Goal: Information Seeking & Learning: Learn about a topic

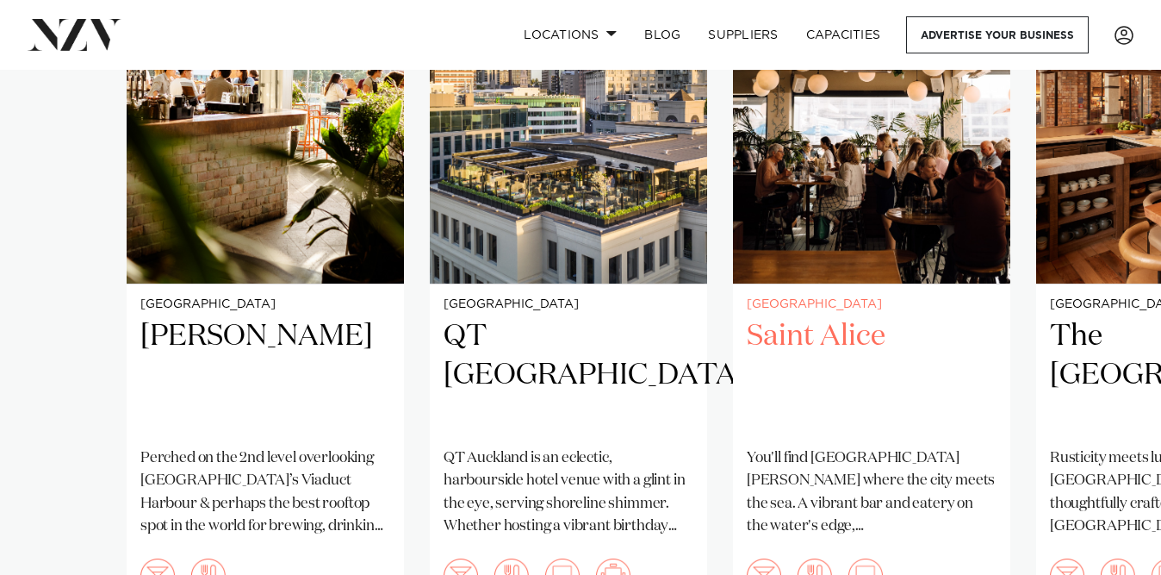
scroll to position [1236, 0]
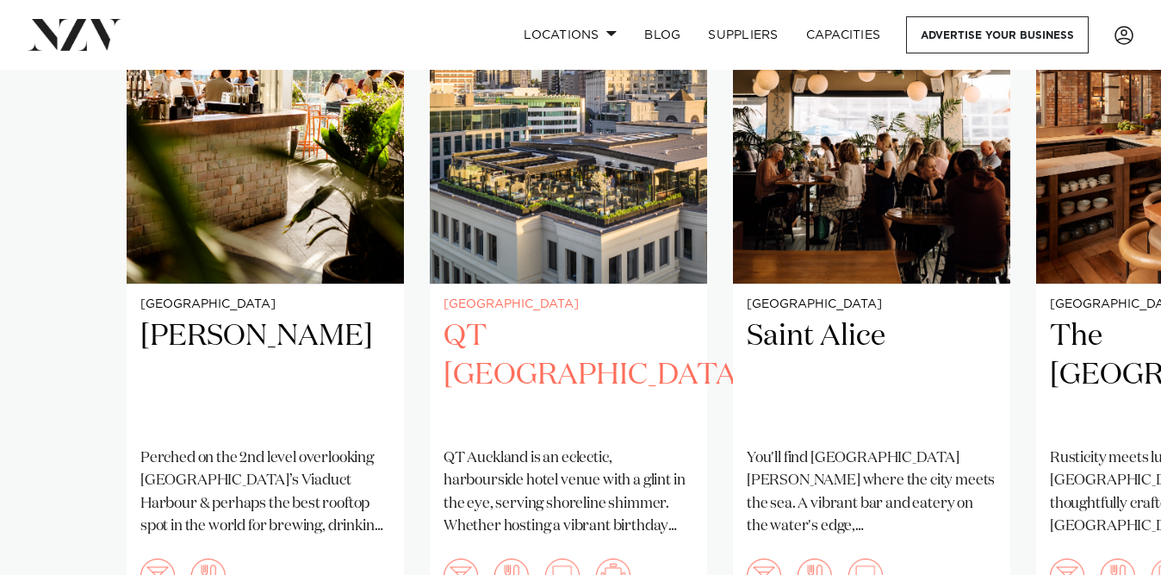
click at [561, 213] on img "2 / 8" at bounding box center [568, 97] width 277 height 372
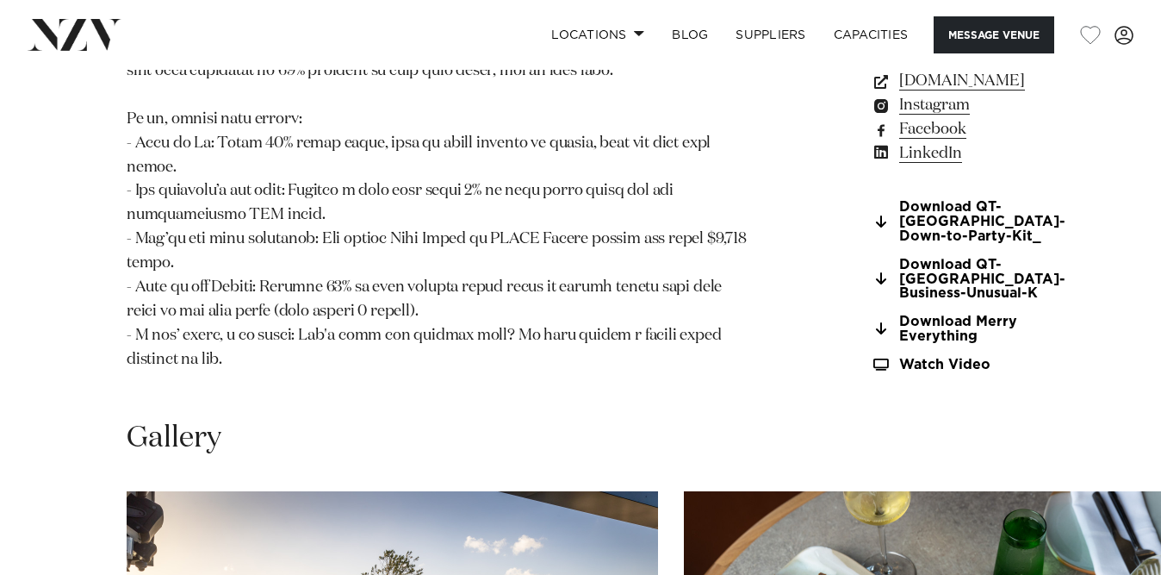
scroll to position [1950, 0]
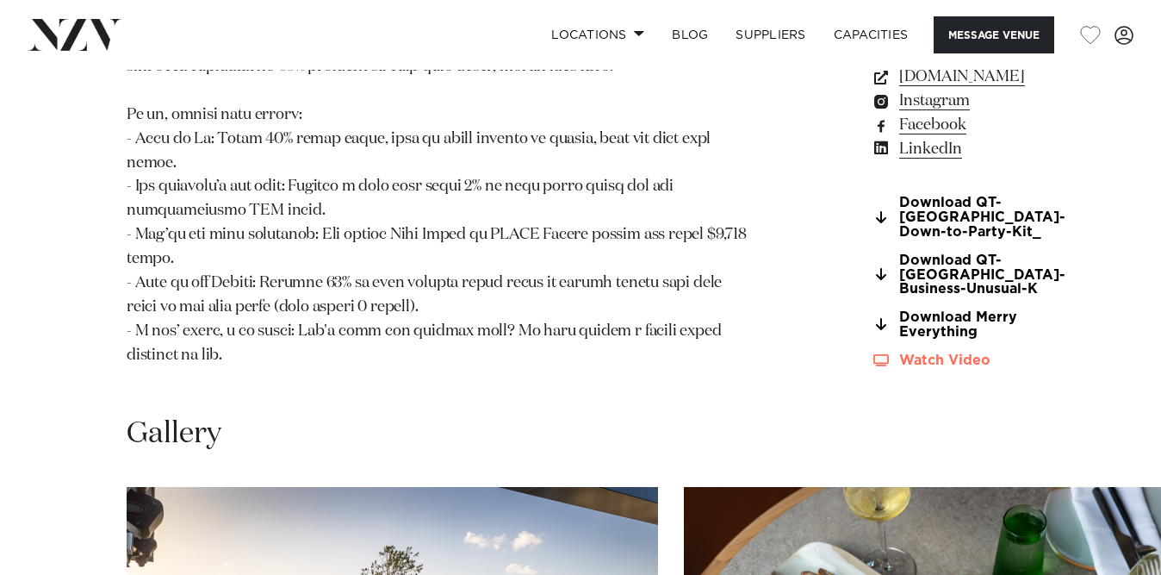
click at [871, 368] on link "Watch Video" at bounding box center [968, 360] width 195 height 15
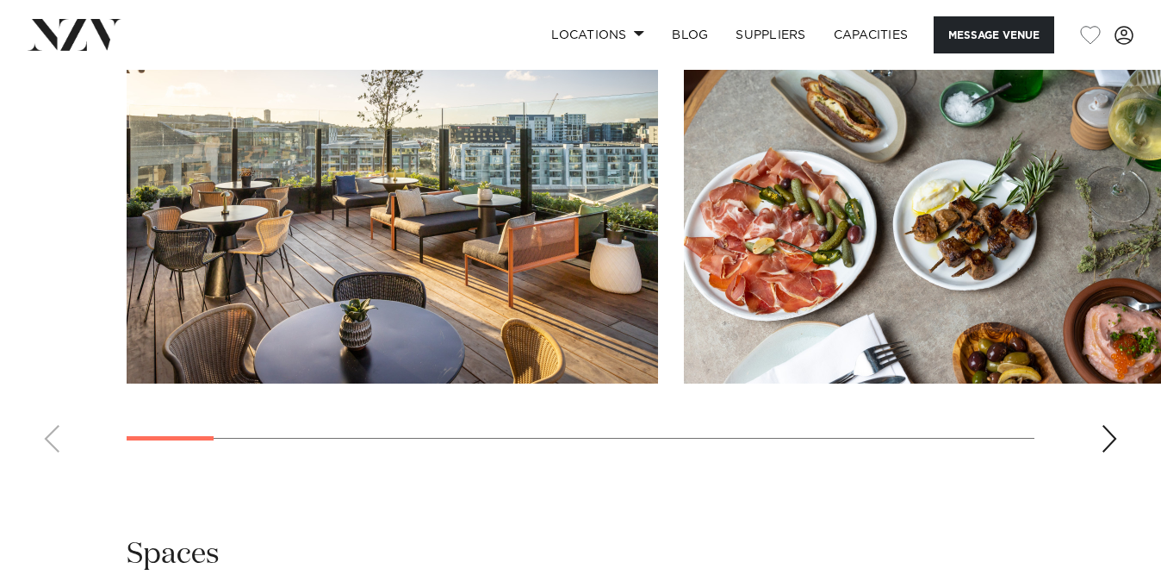
scroll to position [2521, 0]
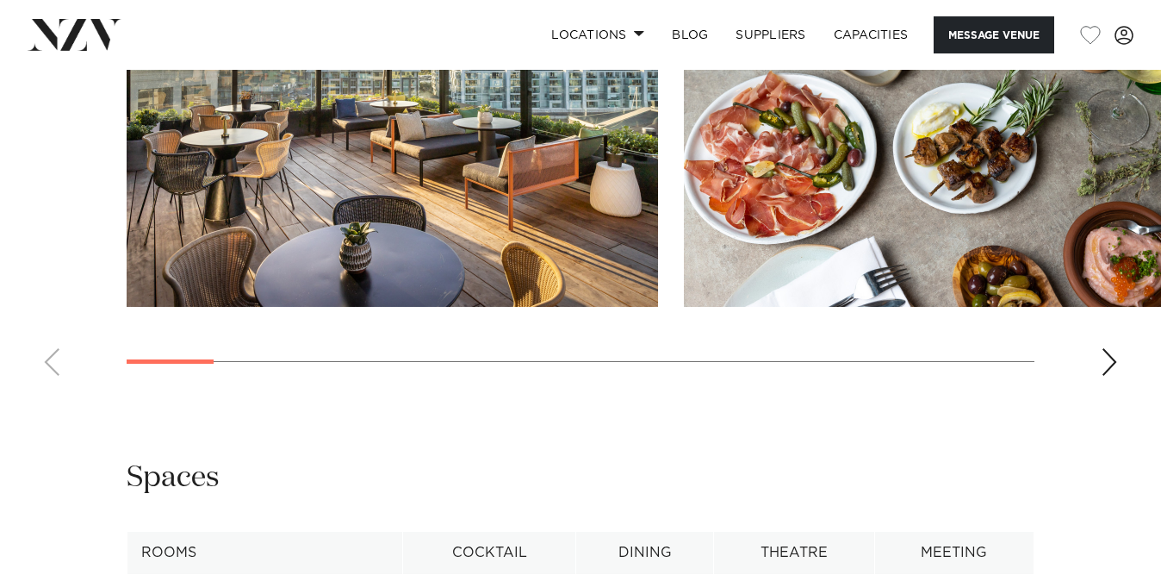
click at [1104, 376] on div "Next slide" at bounding box center [1109, 362] width 17 height 28
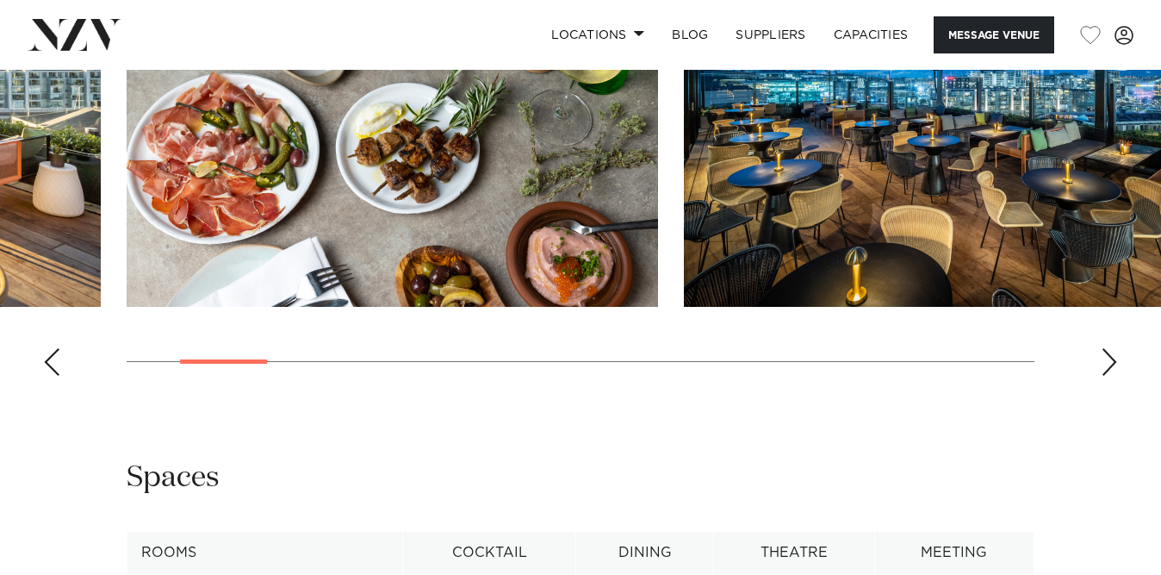
click at [1104, 376] on div "Next slide" at bounding box center [1109, 362] width 17 height 28
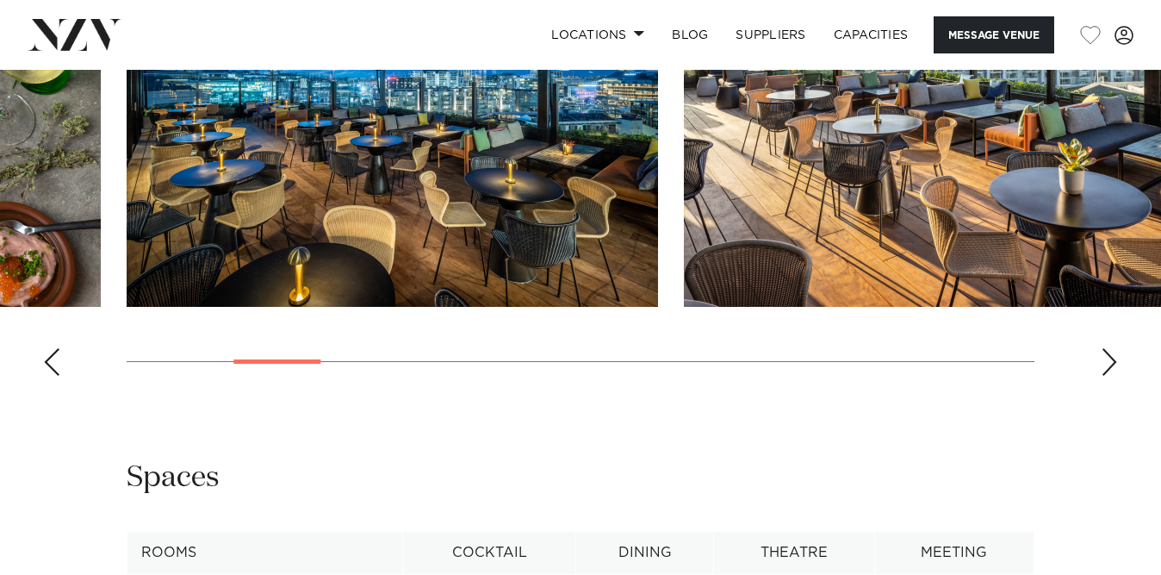
click at [1104, 376] on div "Next slide" at bounding box center [1109, 362] width 17 height 28
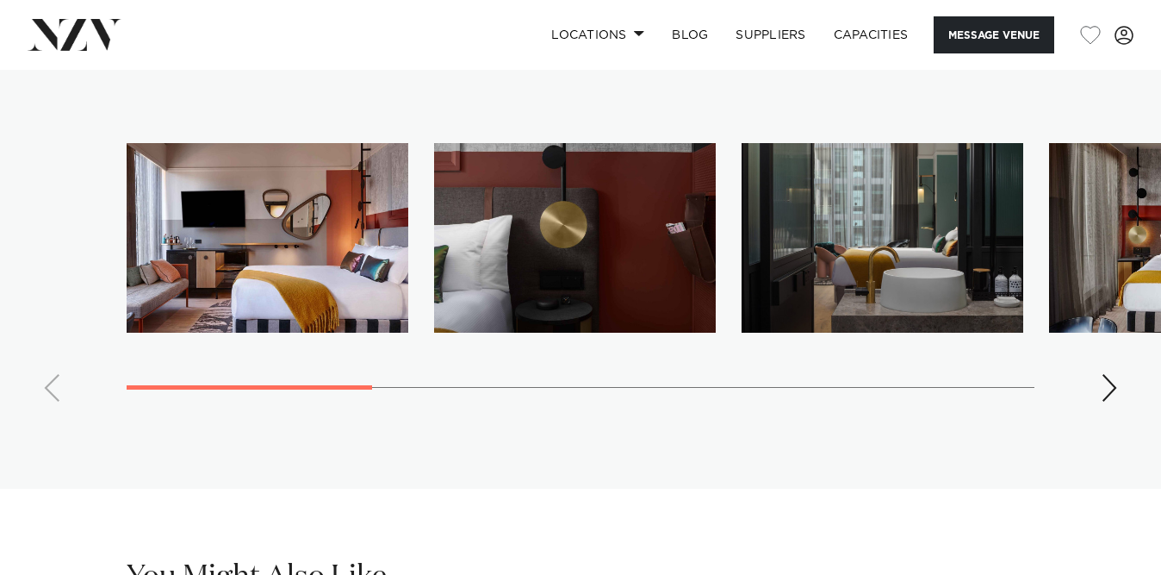
scroll to position [4461, 0]
click at [1107, 401] on div "Next slide" at bounding box center [1109, 388] width 17 height 28
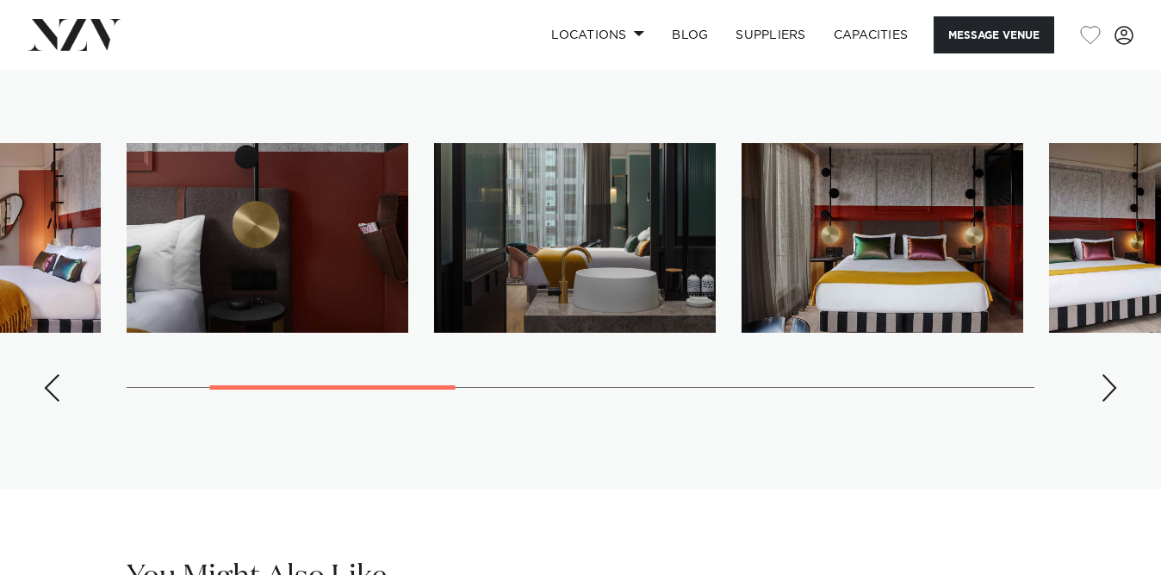
click at [1107, 401] on div "Next slide" at bounding box center [1109, 388] width 17 height 28
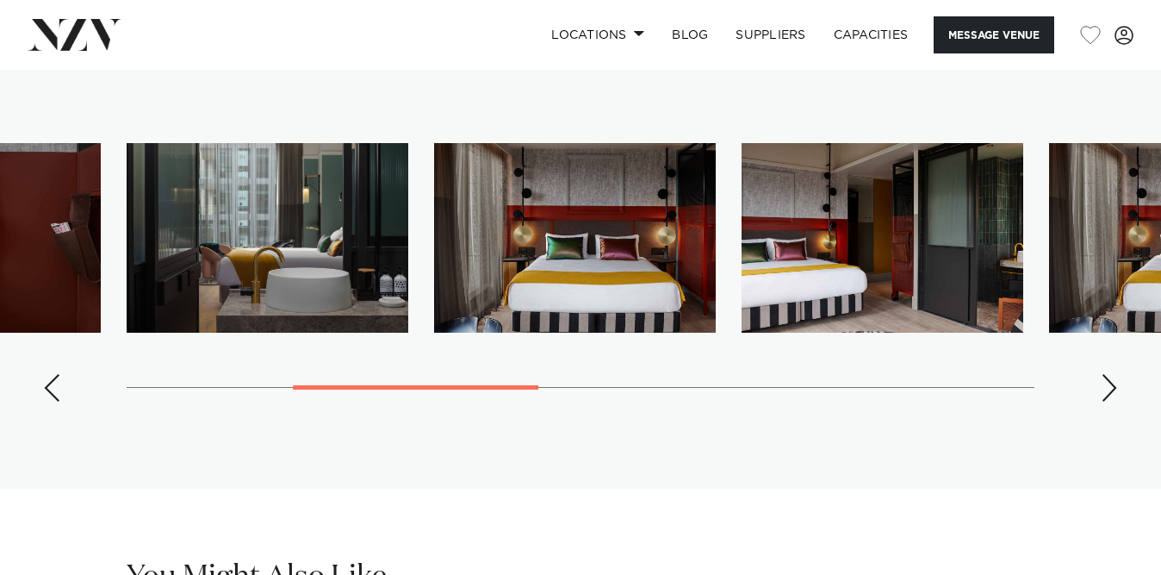
click at [1107, 401] on div "Next slide" at bounding box center [1109, 388] width 17 height 28
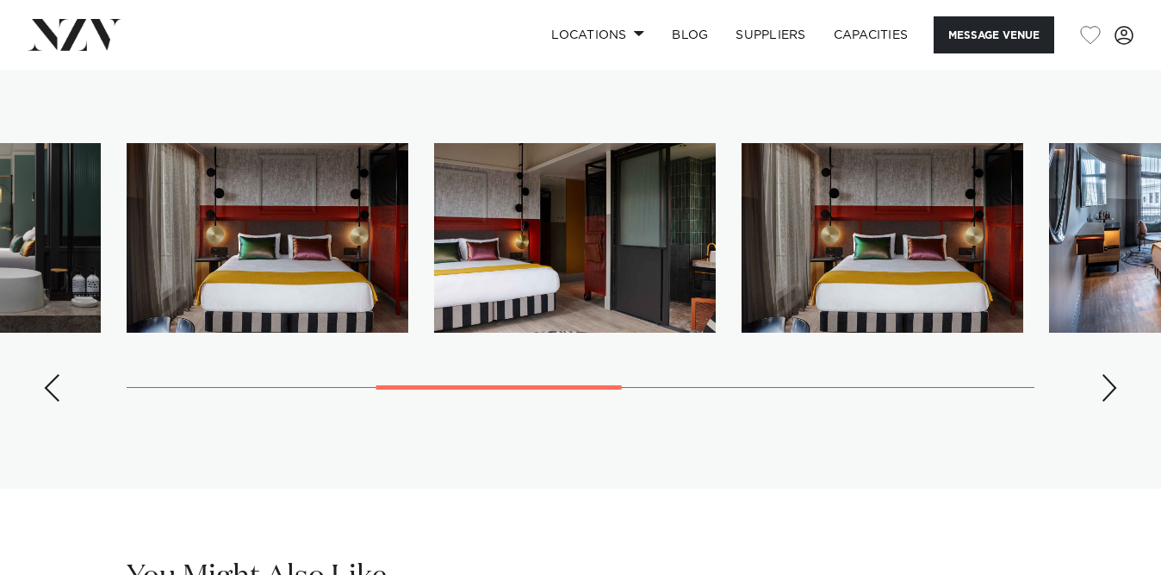
click at [1107, 401] on div "Next slide" at bounding box center [1109, 388] width 17 height 28
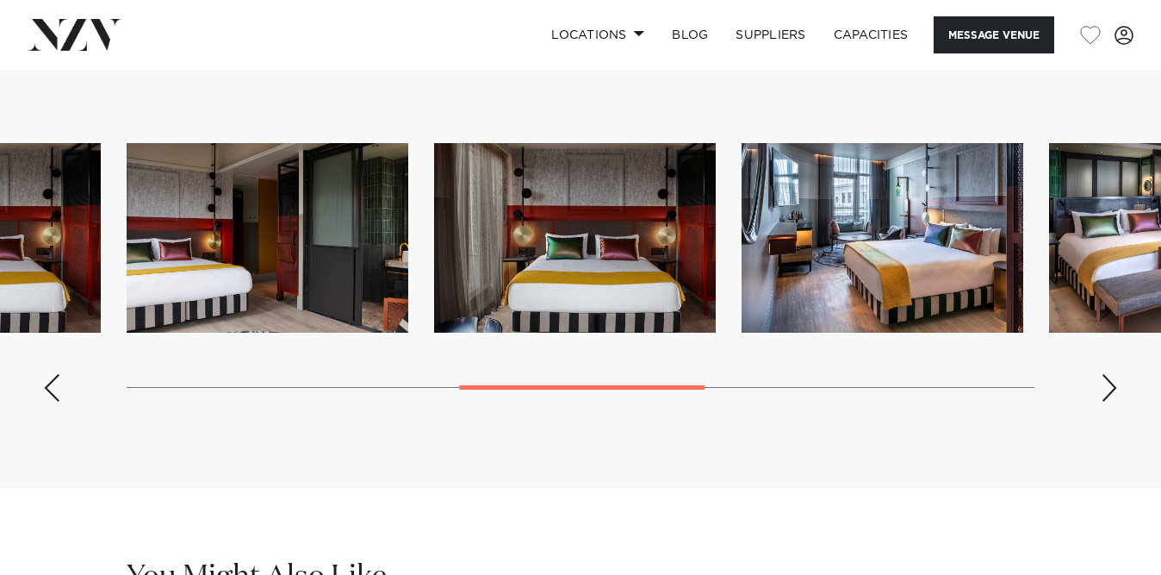
click at [1107, 401] on div "Next slide" at bounding box center [1109, 388] width 17 height 28
